Goal: Find specific page/section: Find specific page/section

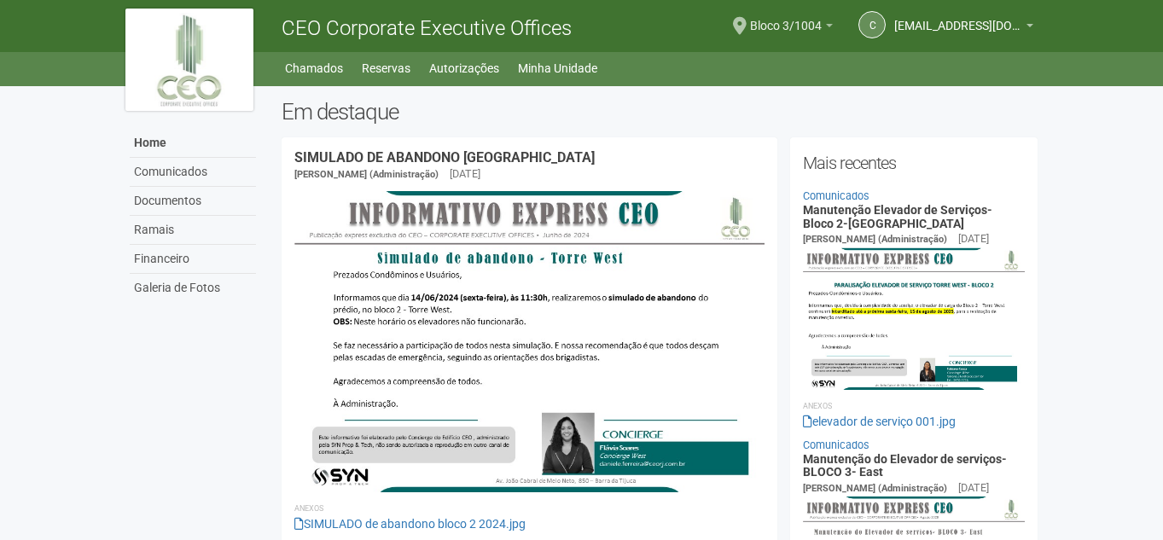
click at [830, 24] on b at bounding box center [829, 25] width 7 height 3
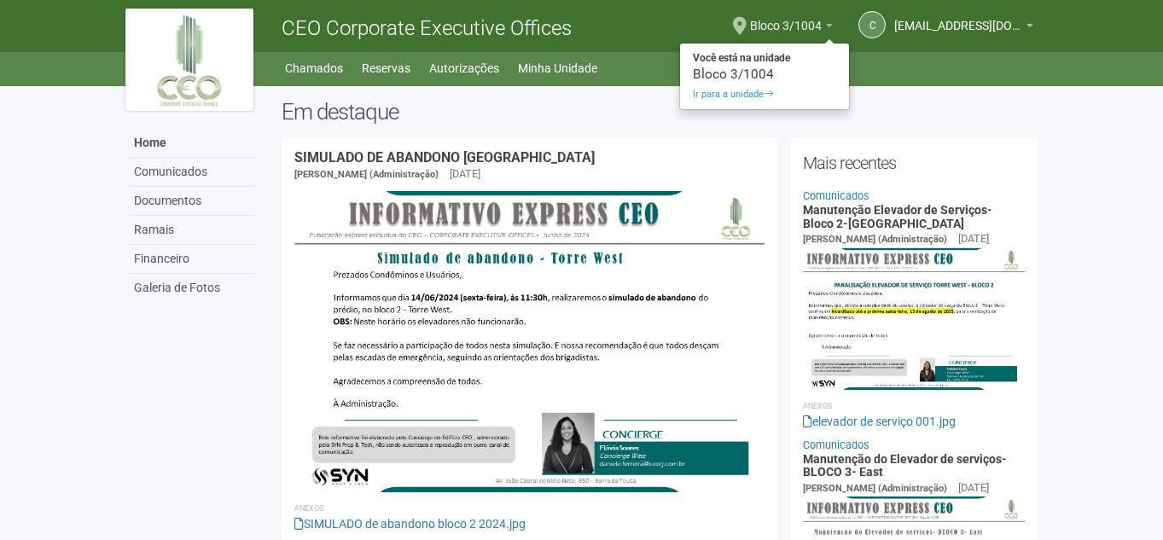
click at [830, 24] on b at bounding box center [829, 25] width 7 height 3
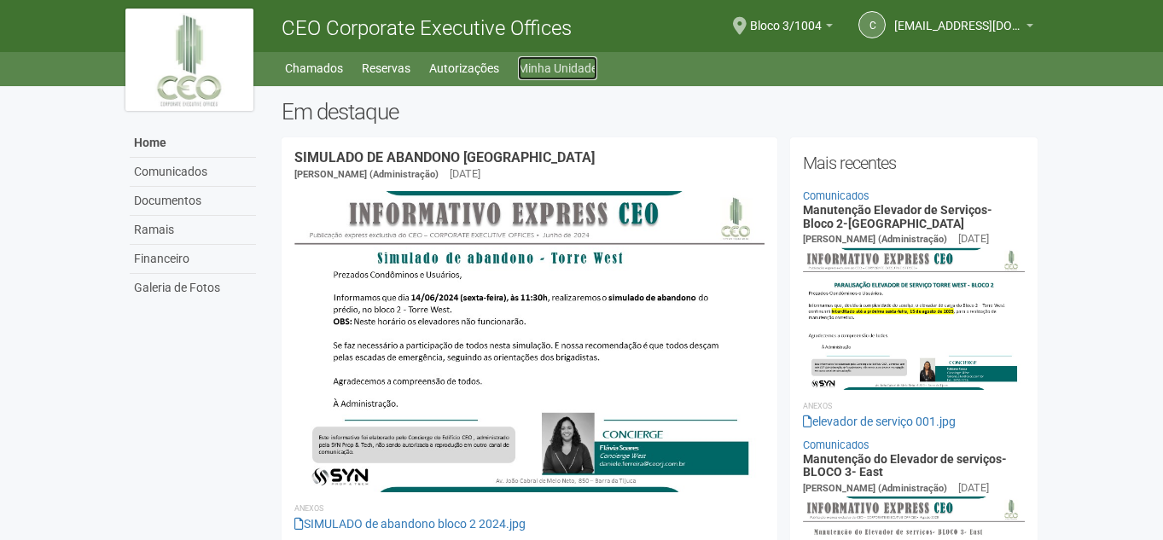
click at [528, 71] on link "Minha Unidade" at bounding box center [557, 68] width 79 height 24
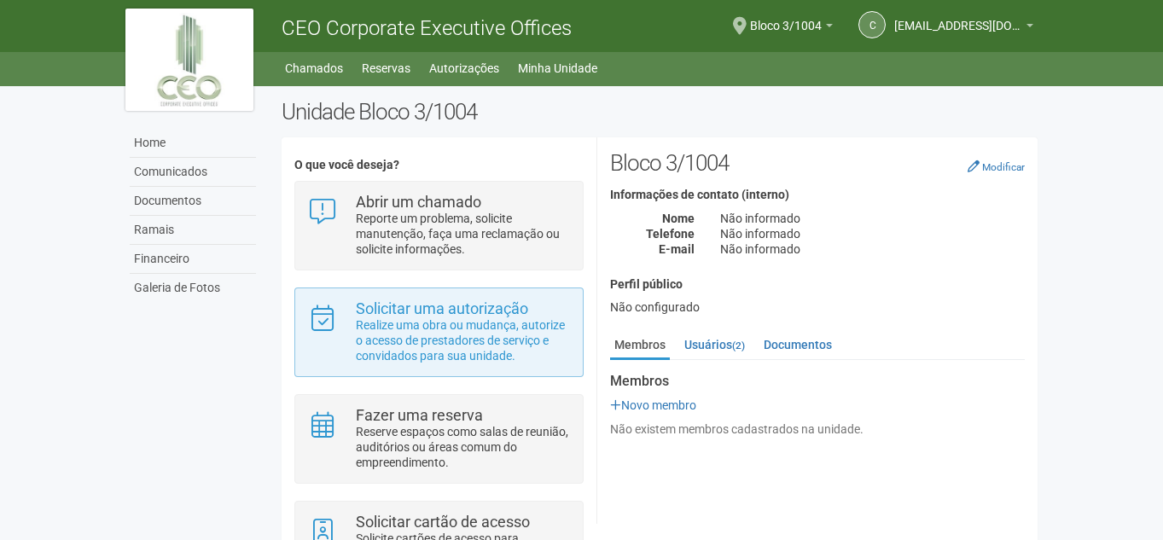
scroll to position [77, 0]
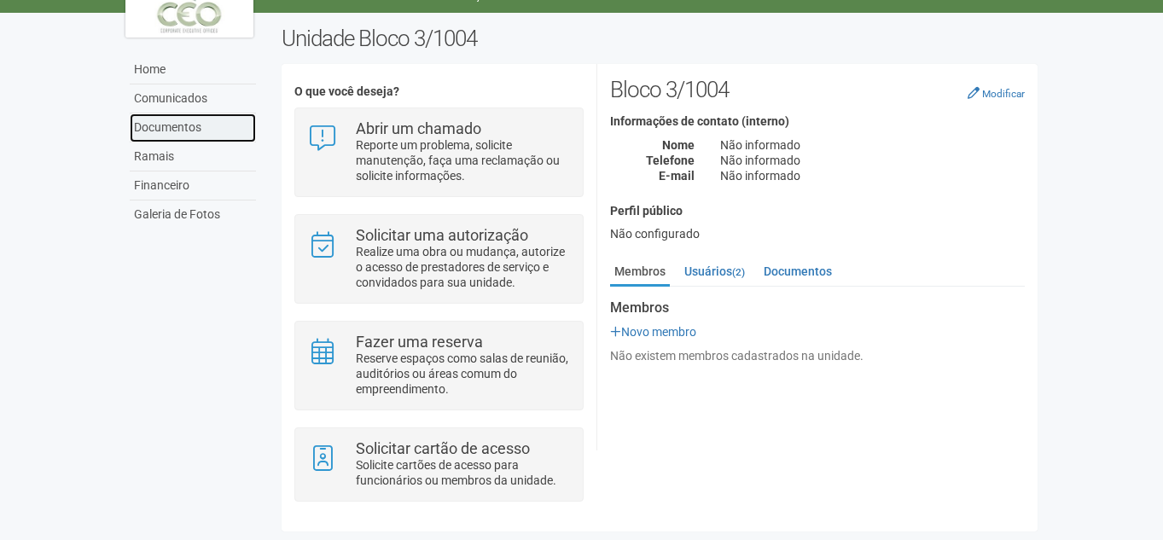
click at [179, 125] on link "Documentos" at bounding box center [193, 128] width 126 height 29
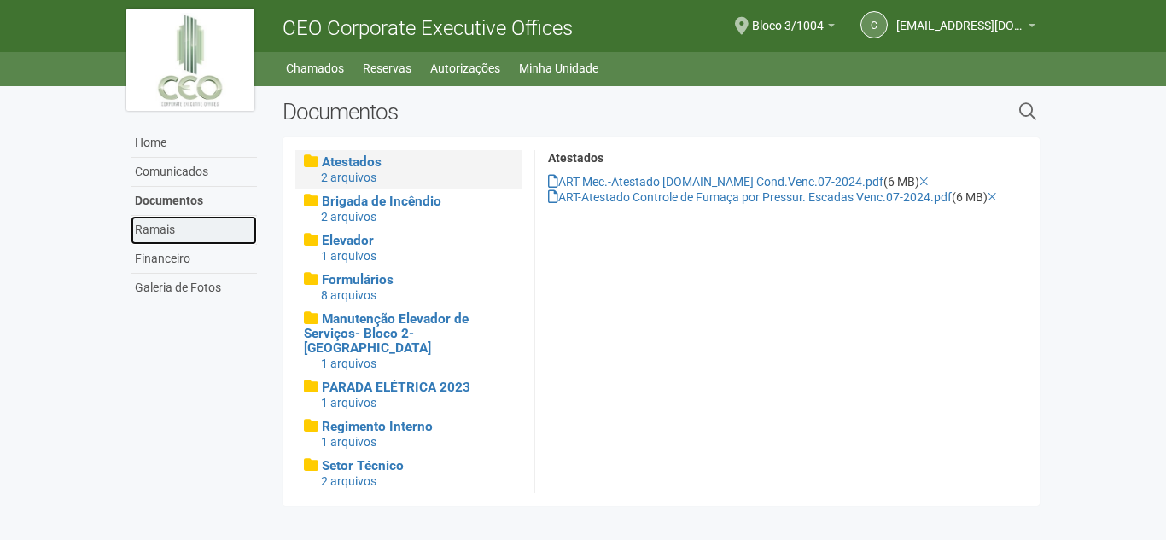
click at [171, 221] on link "Ramais" at bounding box center [194, 230] width 126 height 29
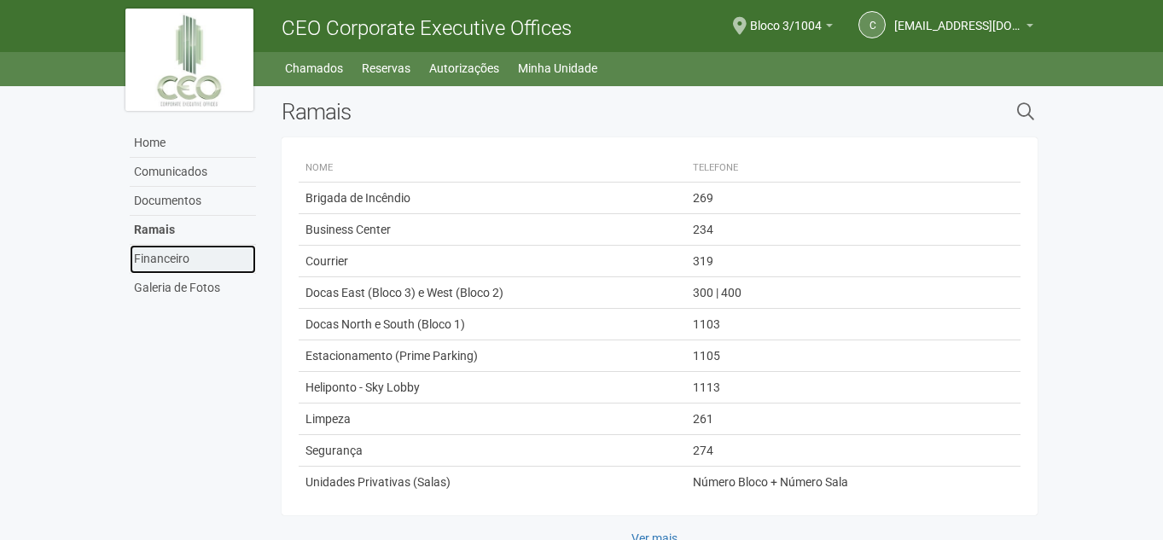
click at [158, 264] on link "Financeiro" at bounding box center [193, 259] width 126 height 29
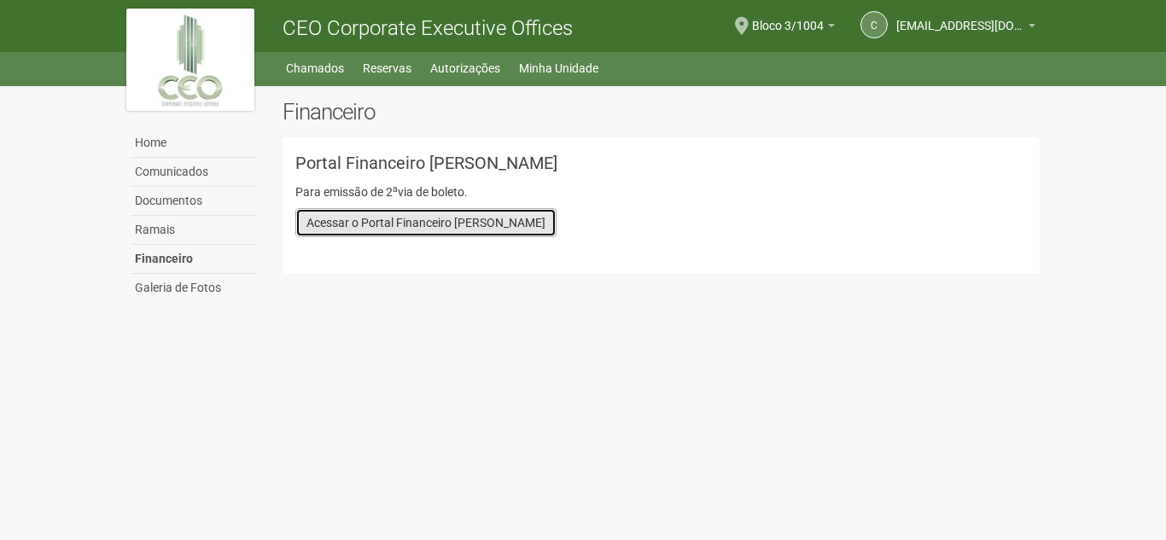
click at [446, 216] on link "Acessar o Portal Financeiro [PERSON_NAME]" at bounding box center [425, 222] width 261 height 29
